Goal: Navigation & Orientation: Find specific page/section

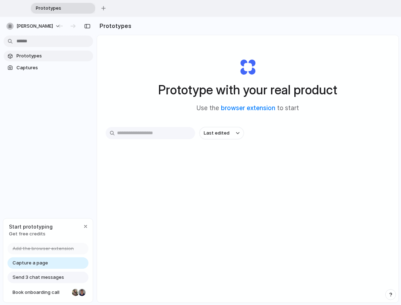
click at [299, 206] on div "Prototype with your real product Use the browser extension to start Last edited" at bounding box center [248, 196] width 302 height 322
click at [73, 265] on div "Capture a page" at bounding box center [48, 262] width 81 height 11
click at [48, 263] on div "Capture a page" at bounding box center [48, 262] width 81 height 11
click at [34, 263] on span "Capture a page" at bounding box center [30, 262] width 35 height 7
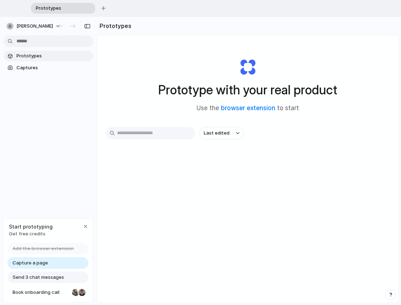
click at [34, 263] on span "Capture a page" at bounding box center [30, 262] width 35 height 7
click at [202, 229] on div "Prototype with your real product Use the browser extension to start Last edited" at bounding box center [248, 196] width 302 height 322
click at [28, 68] on span "Captures" at bounding box center [53, 67] width 74 height 7
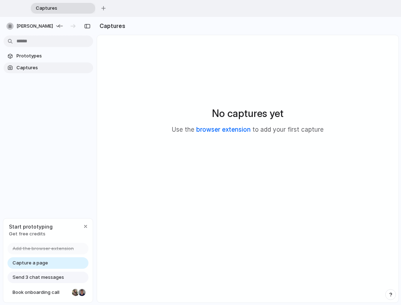
click at [237, 133] on link "browser extension" at bounding box center [223, 129] width 54 height 7
